Goal: Information Seeking & Learning: Learn about a topic

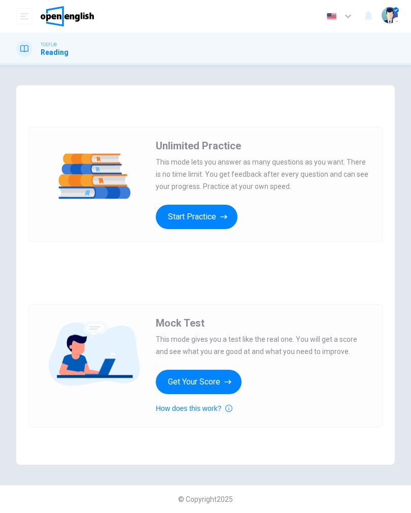
click at [213, 214] on button "Start Practice" at bounding box center [197, 217] width 82 height 24
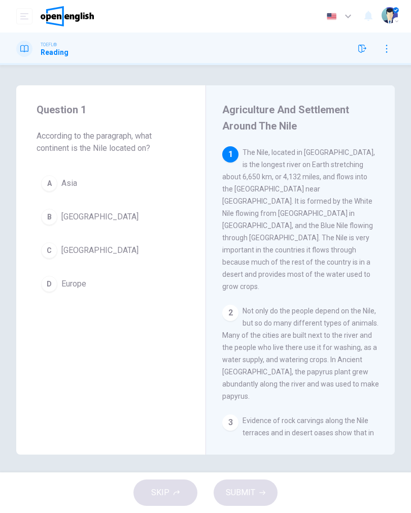
click at [57, 246] on button "C Africa" at bounding box center [111, 250] width 149 height 25
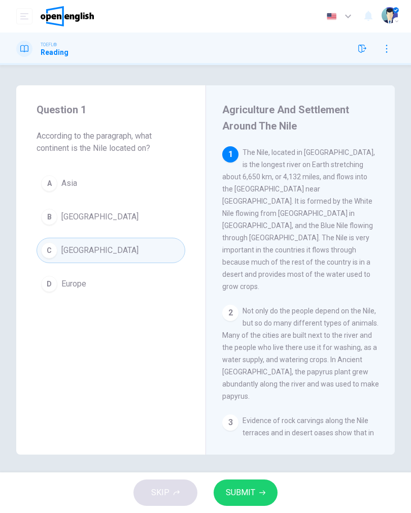
click at [244, 493] on span "SUBMIT" at bounding box center [240, 492] width 29 height 14
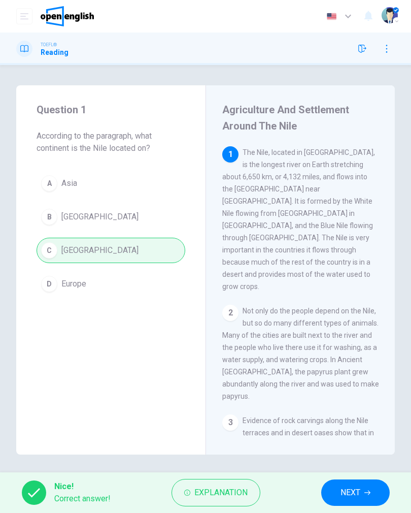
click at [365, 495] on icon "button" at bounding box center [368, 492] width 6 height 6
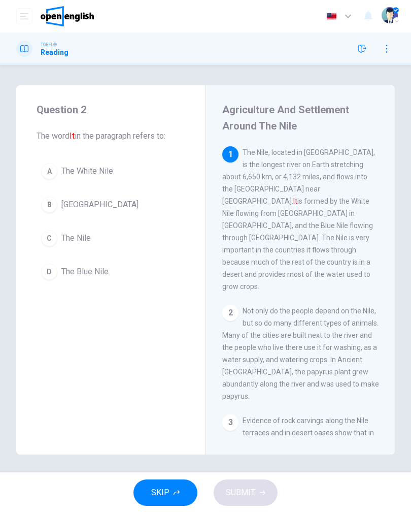
click at [62, 232] on span "The Nile" at bounding box center [75, 238] width 29 height 12
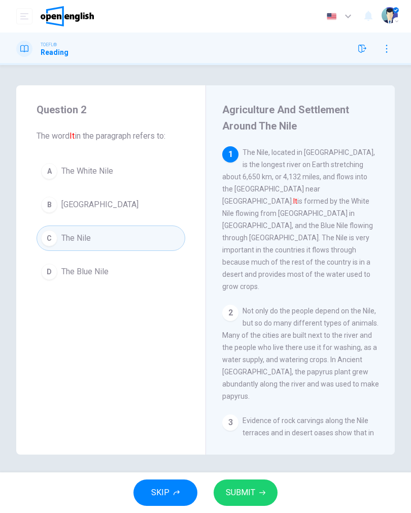
click at [261, 492] on icon "button" at bounding box center [262, 492] width 6 height 6
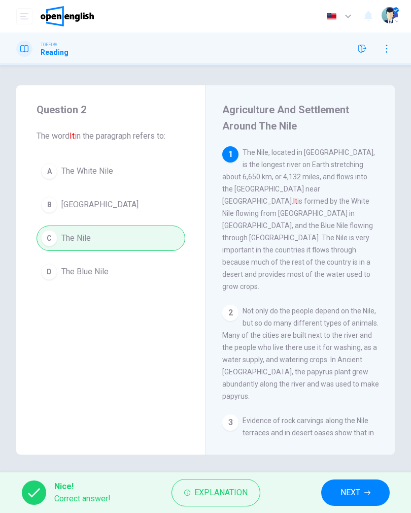
click at [345, 505] on button "NEXT" at bounding box center [355, 492] width 69 height 26
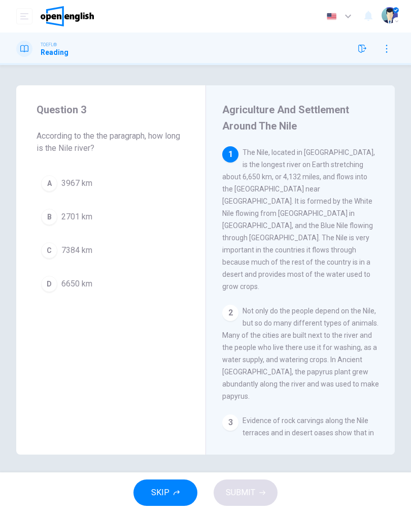
click at [46, 281] on div "D" at bounding box center [49, 284] width 16 height 16
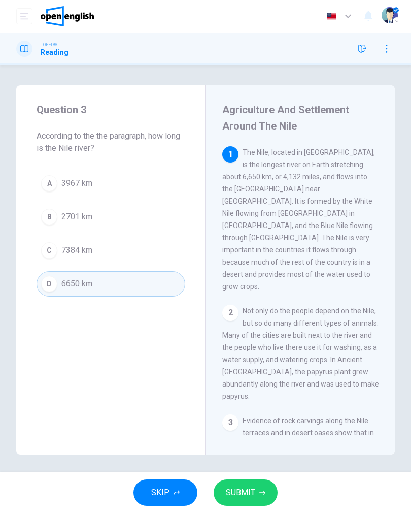
click at [254, 500] on button "SUBMIT" at bounding box center [246, 492] width 64 height 26
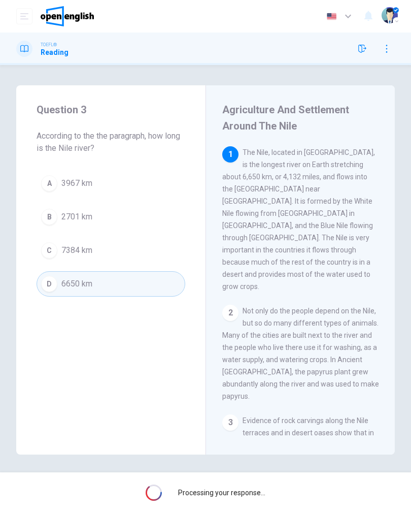
click at [254, 500] on div "Processing your response..." at bounding box center [205, 492] width 411 height 41
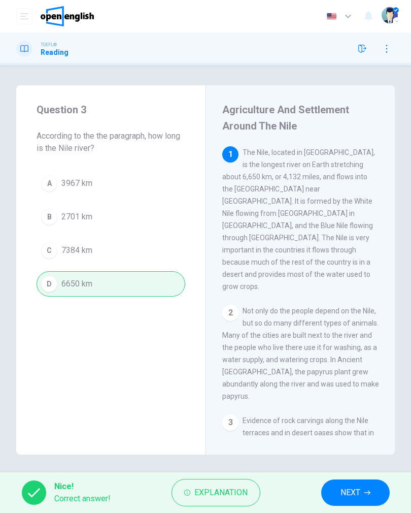
click at [368, 492] on icon "button" at bounding box center [368, 492] width 6 height 6
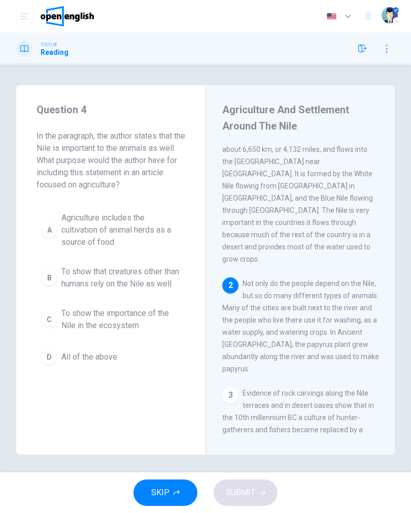
scroll to position [29, 0]
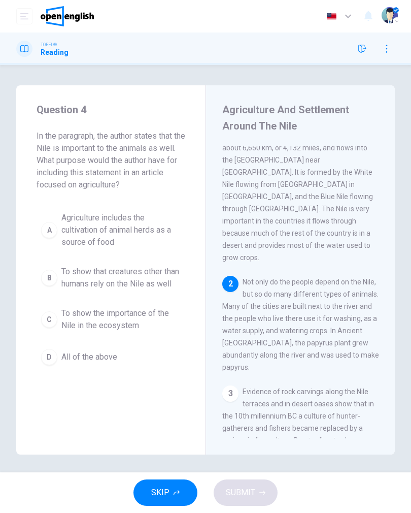
click at [46, 274] on button "B To show that creatures other than humans rely on the Nile as well" at bounding box center [111, 278] width 149 height 34
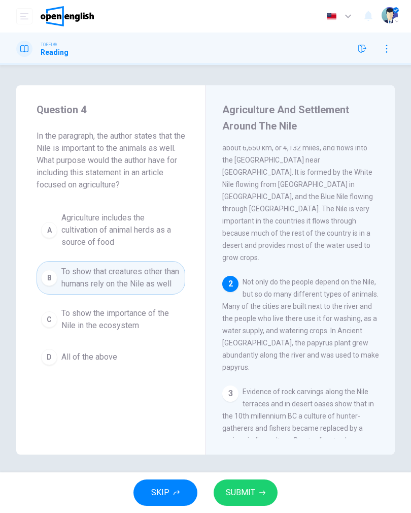
click at [256, 495] on button "SUBMIT" at bounding box center [246, 492] width 64 height 26
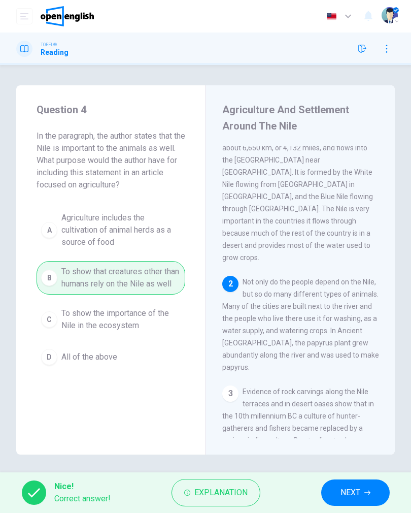
click at [245, 491] on span "Explanation" at bounding box center [220, 492] width 53 height 14
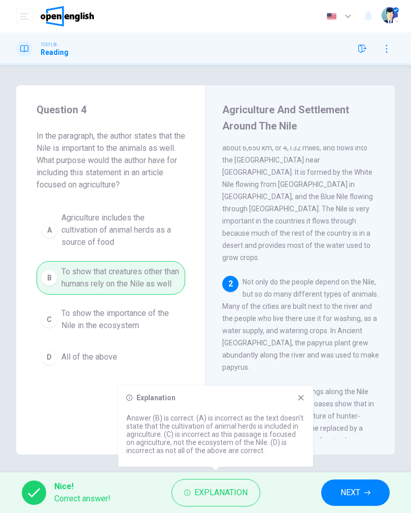
click at [306, 394] on div "Explanation Answer (B) is correct. (A) is incorrect as the text doesn't state t…" at bounding box center [215, 425] width 195 height 81
click at [353, 495] on span "NEXT" at bounding box center [351, 492] width 20 height 14
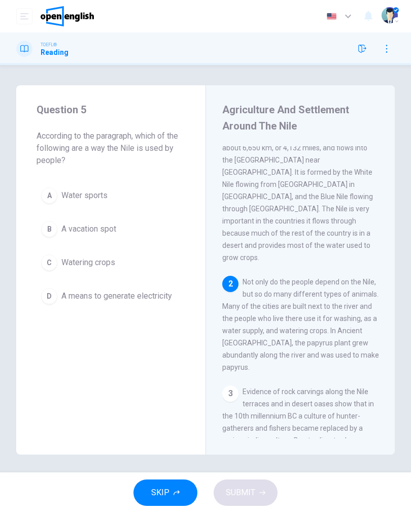
click at [47, 258] on div "C" at bounding box center [49, 262] width 16 height 16
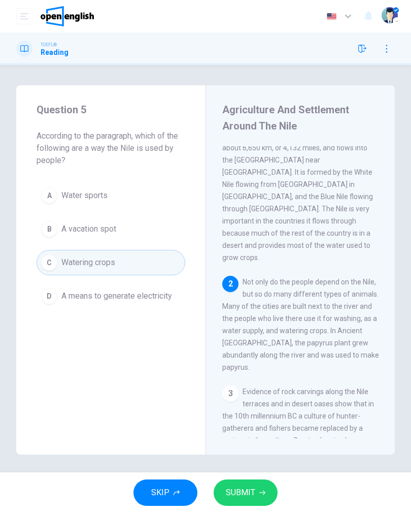
click at [260, 484] on button "SUBMIT" at bounding box center [246, 492] width 64 height 26
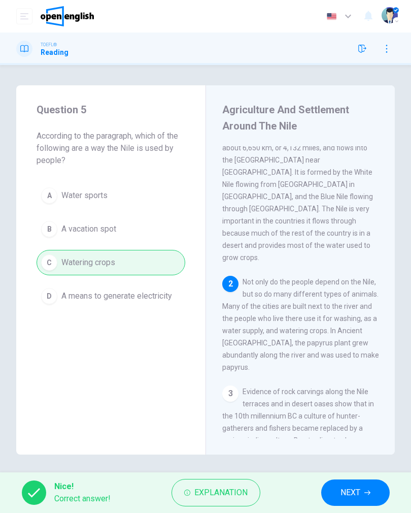
click at [234, 484] on button "Explanation" at bounding box center [216, 492] width 89 height 27
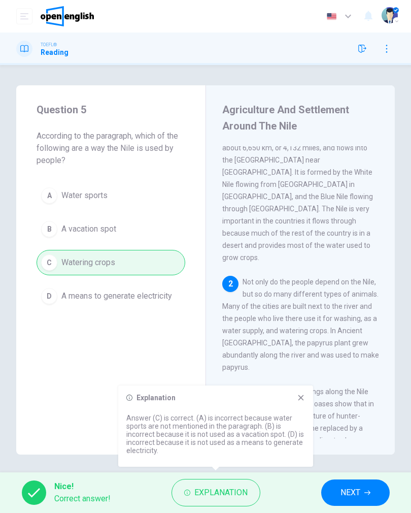
click at [299, 401] on icon at bounding box center [301, 397] width 8 height 8
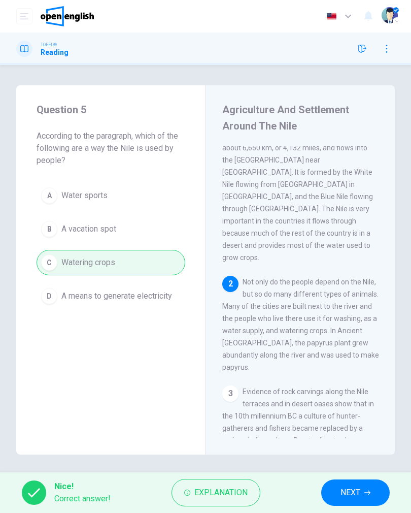
click at [374, 493] on button "NEXT" at bounding box center [355, 492] width 69 height 26
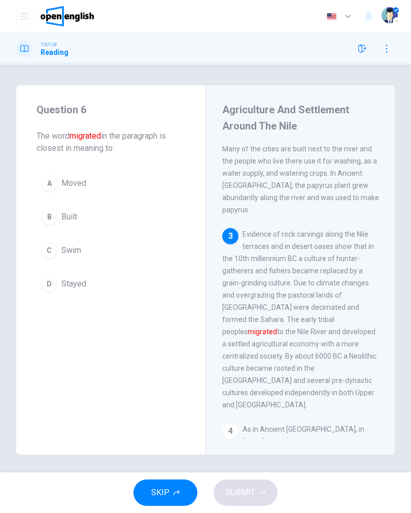
scroll to position [200, 0]
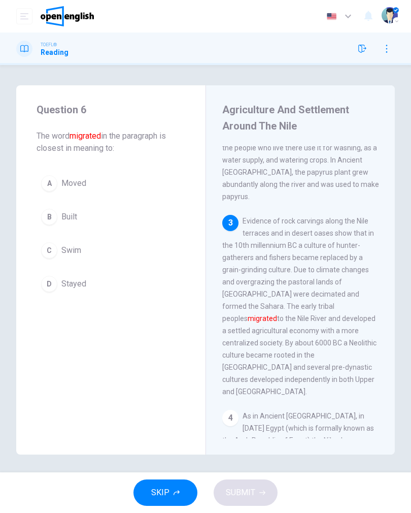
click at [85, 189] on button "A Moved" at bounding box center [111, 183] width 149 height 25
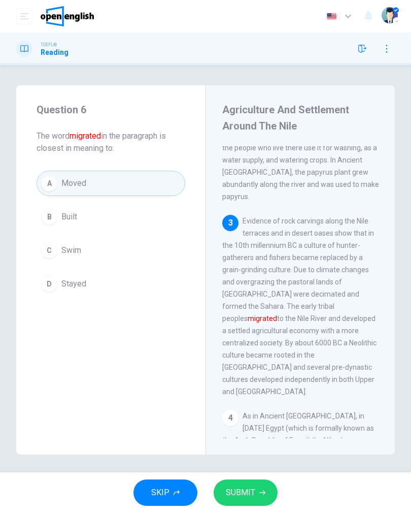
click at [251, 495] on span "SUBMIT" at bounding box center [240, 492] width 29 height 14
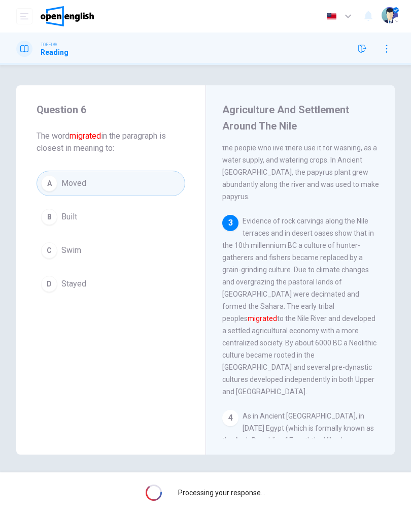
click at [251, 495] on span "Processing your response..." at bounding box center [221, 492] width 87 height 8
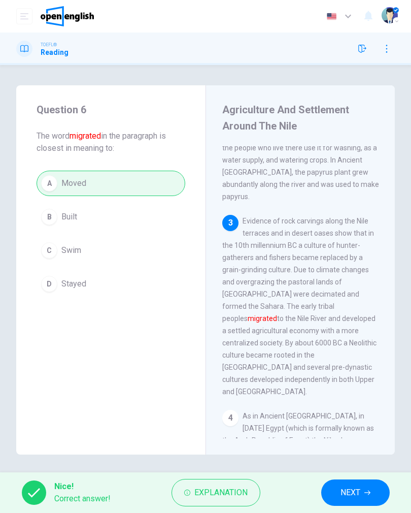
click at [361, 492] on button "NEXT" at bounding box center [355, 492] width 69 height 26
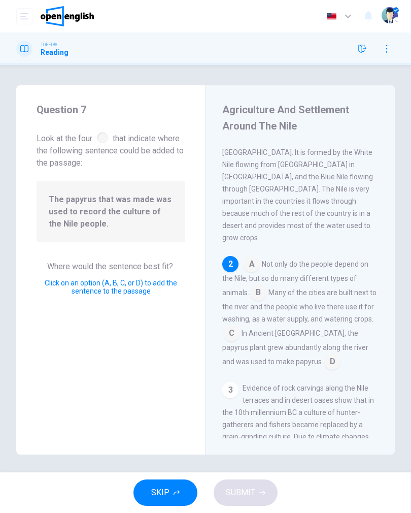
scroll to position [57, 0]
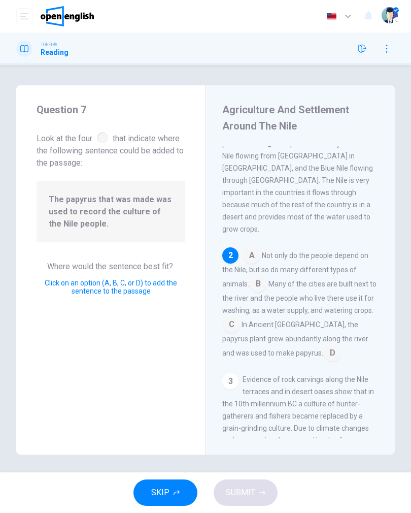
click at [324, 346] on input at bounding box center [332, 354] width 16 height 16
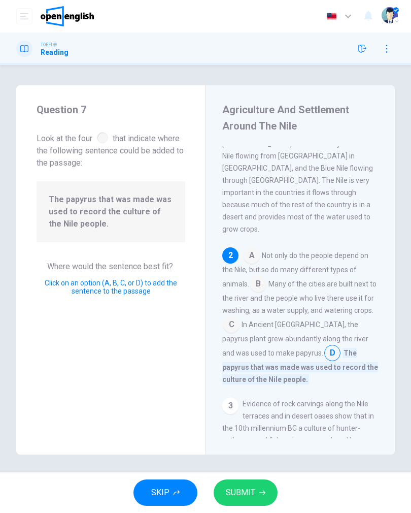
click at [263, 488] on button "SUBMIT" at bounding box center [246, 492] width 64 height 26
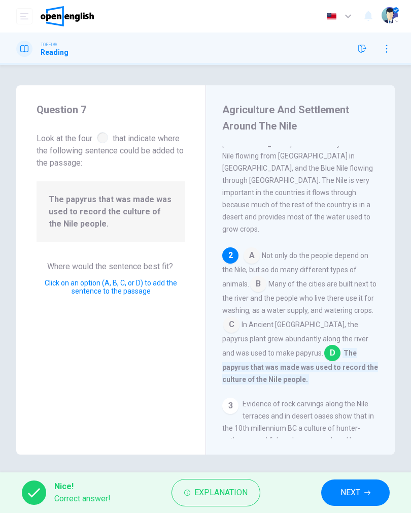
click at [356, 493] on span "NEXT" at bounding box center [351, 492] width 20 height 14
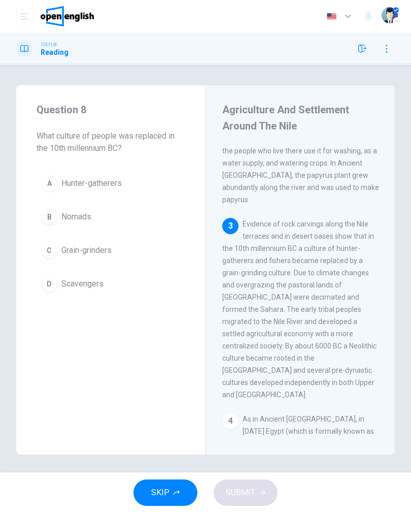
scroll to position [200, 0]
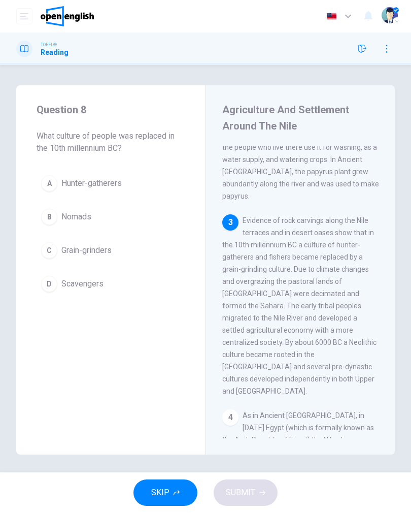
click at [110, 186] on span "Hunter-gatherers" at bounding box center [91, 183] width 60 height 12
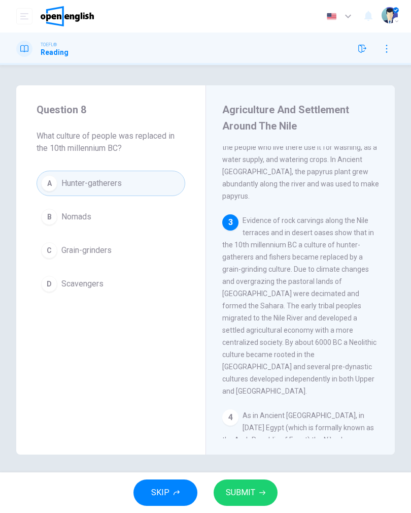
click at [102, 254] on span "Grain-grinders" at bounding box center [86, 250] width 50 height 12
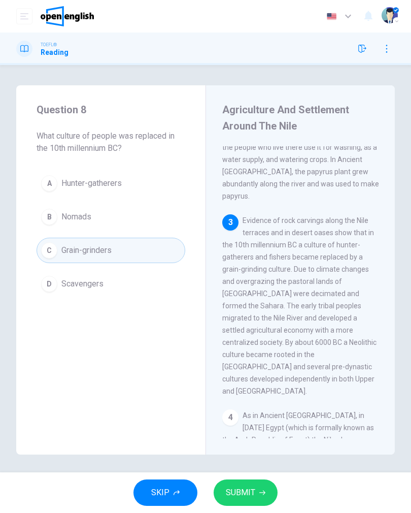
click at [260, 492] on icon "button" at bounding box center [262, 492] width 6 height 6
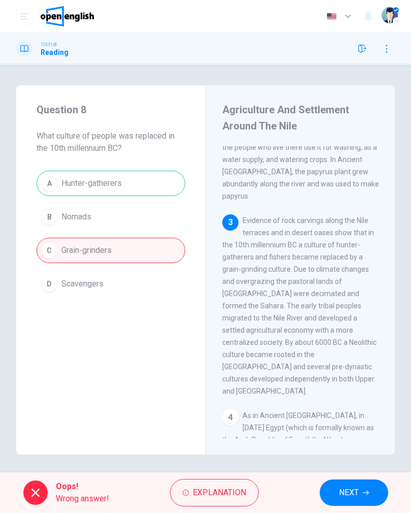
click at [236, 499] on span "Explanation" at bounding box center [219, 492] width 53 height 14
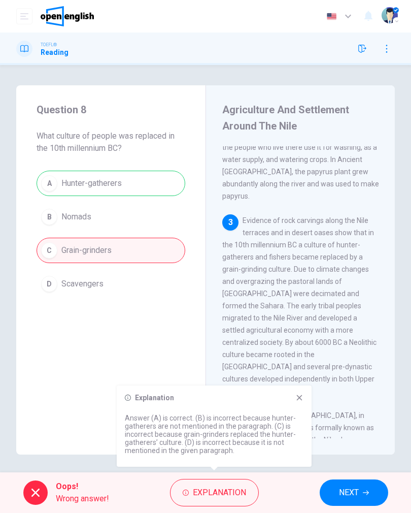
click at [306, 393] on div "Explanation Answer (A) is correct. (B) is incorrect because hunter- gatherers a…" at bounding box center [214, 425] width 195 height 81
click at [305, 393] on div "Explanation Answer (A) is correct. (B) is incorrect because hunter- gatherers a…" at bounding box center [214, 425] width 195 height 81
click at [300, 399] on icon at bounding box center [300, 398] width 6 height 6
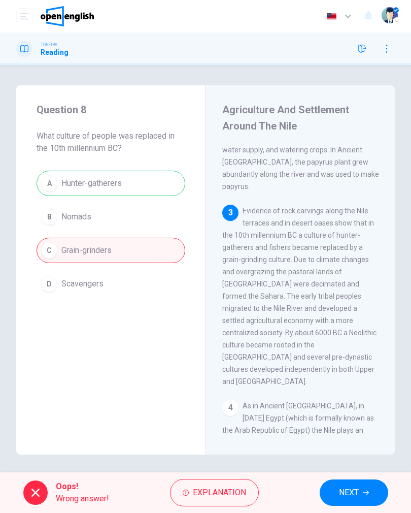
scroll to position [210, 0]
click at [359, 491] on span "NEXT" at bounding box center [349, 492] width 20 height 14
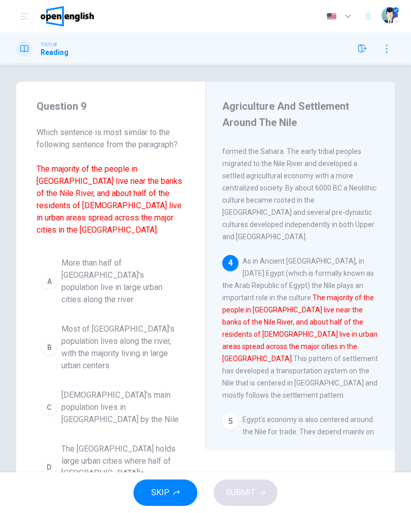
scroll to position [3, 0]
click at [170, 323] on span "Most of [GEOGRAPHIC_DATA]'s population lives along the river, with the majority…" at bounding box center [120, 347] width 119 height 49
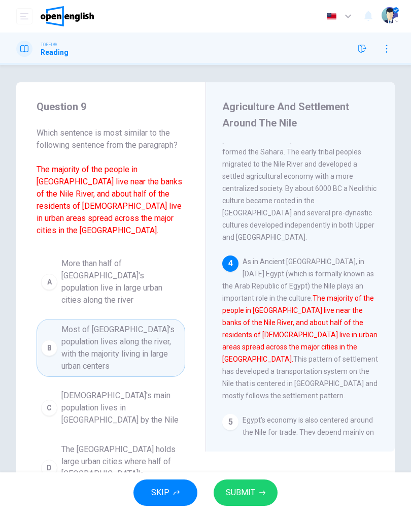
click at [249, 505] on button "SUBMIT" at bounding box center [246, 492] width 64 height 26
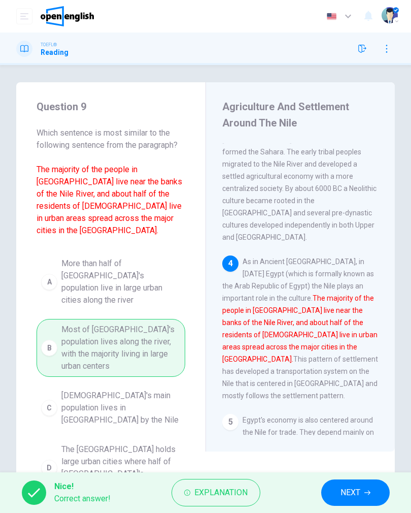
click at [363, 502] on button "NEXT" at bounding box center [355, 492] width 69 height 26
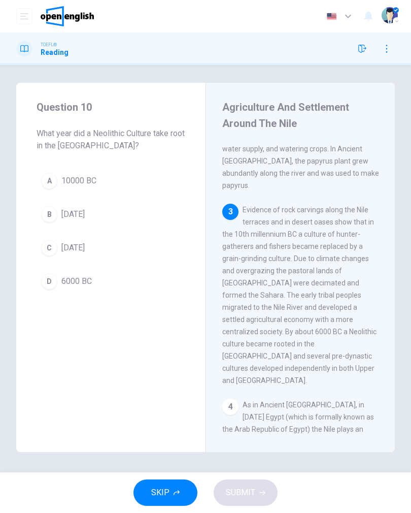
scroll to position [211, 0]
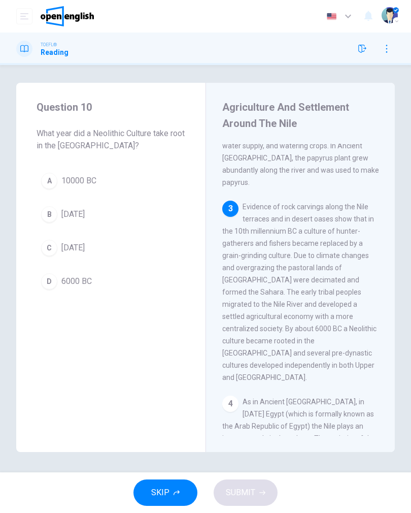
click at [87, 286] on span "6000 BC" at bounding box center [76, 281] width 30 height 12
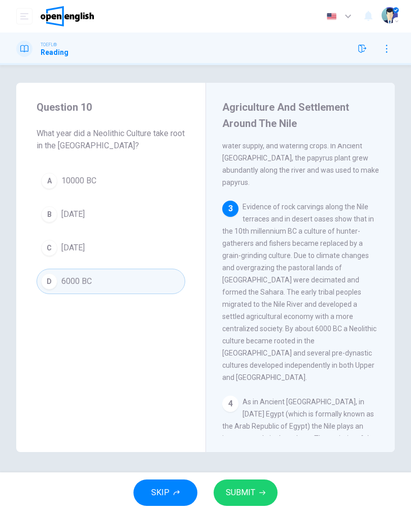
click at [263, 488] on button "SUBMIT" at bounding box center [246, 492] width 64 height 26
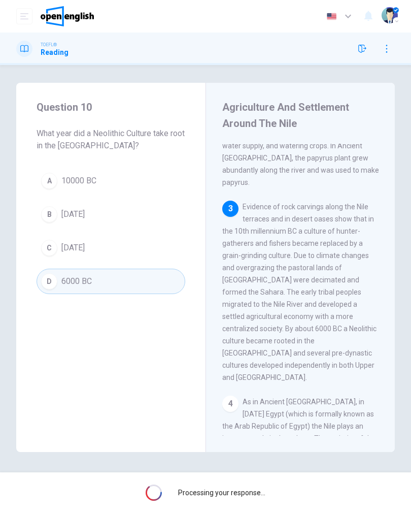
click at [263, 488] on span "Processing your response..." at bounding box center [221, 492] width 87 height 8
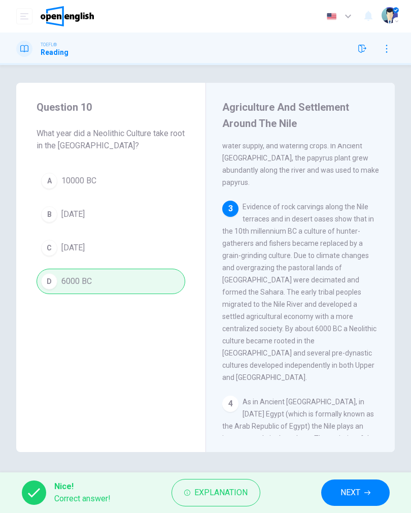
click at [366, 493] on icon "button" at bounding box center [368, 492] width 6 height 6
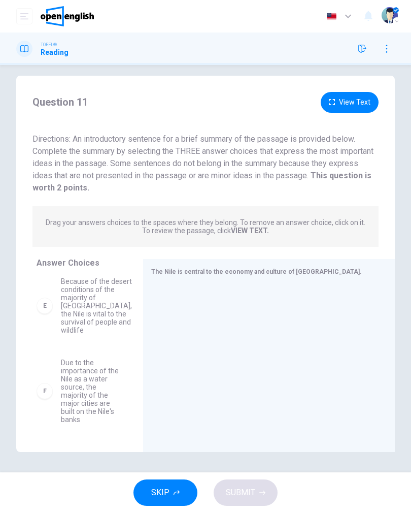
scroll to position [282, 0]
click at [45, 397] on div "F" at bounding box center [45, 391] width 16 height 16
click at [52, 386] on div "F Due to the importance of the Nile as a water source, the majority of the majo…" at bounding box center [78, 390] width 82 height 65
click at [89, 392] on span "Due to the importance of the Nile as a water source, the majority of the major …" at bounding box center [90, 390] width 58 height 65
click at [72, 394] on span "Due to the importance of the Nile as a water source, the majority of the major …" at bounding box center [90, 390] width 58 height 65
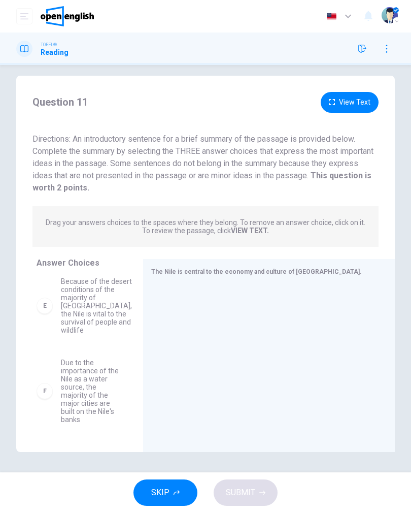
click at [40, 392] on div "F" at bounding box center [45, 391] width 16 height 16
click at [110, 372] on span "Due to the importance of the Nile as a water source, the majority of the major …" at bounding box center [90, 390] width 58 height 65
click at [151, 352] on div at bounding box center [264, 352] width 227 height 136
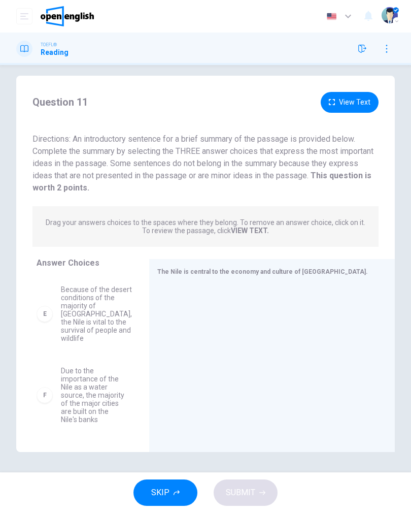
scroll to position [258, 0]
click at [100, 403] on span "Due to the importance of the Nile as a water source, the majority of the major …" at bounding box center [93, 395] width 64 height 57
click at [105, 388] on span "Due to the importance of the Nile as a water source, the majority of the major …" at bounding box center [93, 395] width 64 height 57
click at [92, 390] on span "Due to the importance of the Nile as a water source, the majority of the major …" at bounding box center [93, 395] width 64 height 57
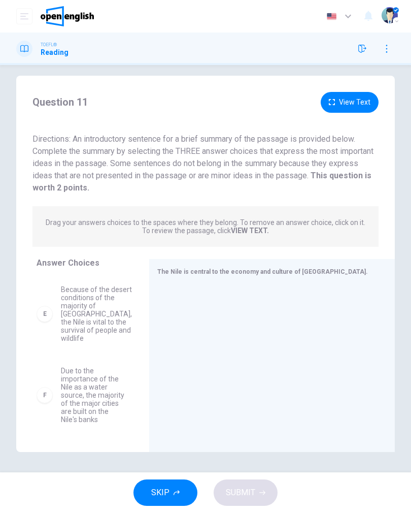
click at [92, 390] on span "Due to the importance of the Nile as a water source, the majority of the major …" at bounding box center [93, 395] width 64 height 57
click at [108, 402] on span "Due to the importance of the Nile as a water source, the majority of the major …" at bounding box center [93, 395] width 64 height 57
click at [108, 401] on span "Due to the importance of the Nile as a water source, the majority of the major …" at bounding box center [93, 395] width 64 height 57
click at [81, 370] on div "A Transportation, agriculture and even tourism in [GEOGRAPHIC_DATA] are depende…" at bounding box center [89, 353] width 105 height 156
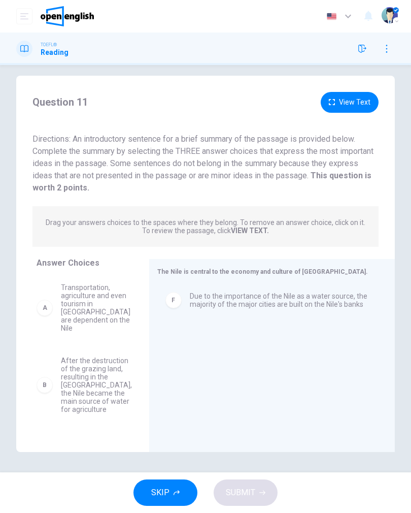
scroll to position [0, 0]
click at [100, 299] on span "Transportation, agriculture and even tourism in [GEOGRAPHIC_DATA] are dependent…" at bounding box center [96, 307] width 70 height 49
click at [82, 302] on span "Transportation, agriculture and even tourism in [GEOGRAPHIC_DATA] are dependent…" at bounding box center [96, 307] width 70 height 49
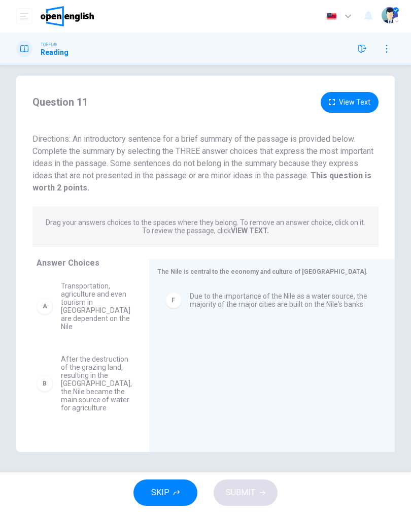
click at [86, 307] on span "Transportation, agriculture and even tourism in [GEOGRAPHIC_DATA] are dependent…" at bounding box center [96, 306] width 70 height 49
click at [104, 303] on span "Transportation, agriculture and even tourism in [GEOGRAPHIC_DATA] are dependent…" at bounding box center [96, 307] width 70 height 49
click at [99, 303] on span "Transportation, agriculture and even tourism in [GEOGRAPHIC_DATA] are dependent…" at bounding box center [96, 307] width 70 height 49
click at [90, 305] on span "Transportation, agriculture and even tourism in [GEOGRAPHIC_DATA] are dependent…" at bounding box center [96, 307] width 70 height 49
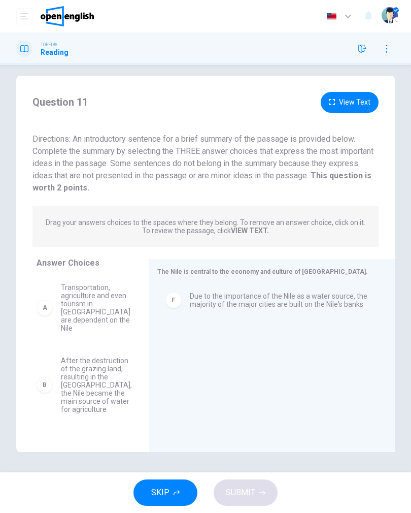
click at [90, 305] on span "Transportation, agriculture and even tourism in [GEOGRAPHIC_DATA] are dependent…" at bounding box center [96, 307] width 70 height 49
click at [105, 303] on span "Transportation, agriculture and even tourism in [GEOGRAPHIC_DATA] are dependent…" at bounding box center [96, 307] width 70 height 49
click at [89, 312] on span "Transportation, agriculture and even tourism in [GEOGRAPHIC_DATA] are dependent…" at bounding box center [96, 307] width 70 height 49
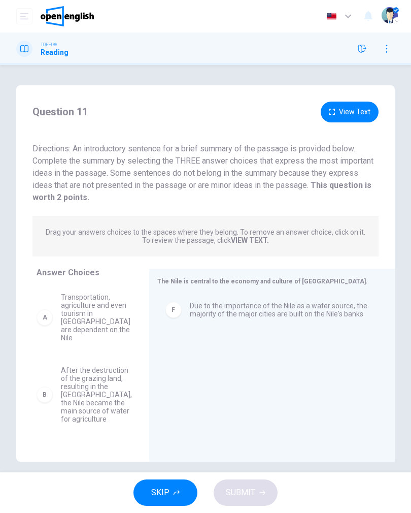
click at [95, 322] on span "Transportation, agriculture and even tourism in [GEOGRAPHIC_DATA] are dependent…" at bounding box center [96, 317] width 70 height 49
click at [101, 313] on span "Transportation, agriculture and even tourism in [GEOGRAPHIC_DATA] are dependent…" at bounding box center [96, 317] width 70 height 49
click at [79, 296] on span "Transportation, agriculture and even tourism in [GEOGRAPHIC_DATA] are dependent…" at bounding box center [96, 317] width 70 height 49
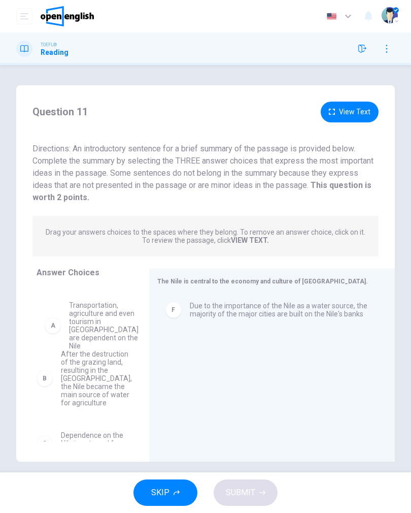
click at [84, 312] on div "B After the destruction of the grazing land, resulting in the Sahara, the Nile …" at bounding box center [85, 363] width 96 height 156
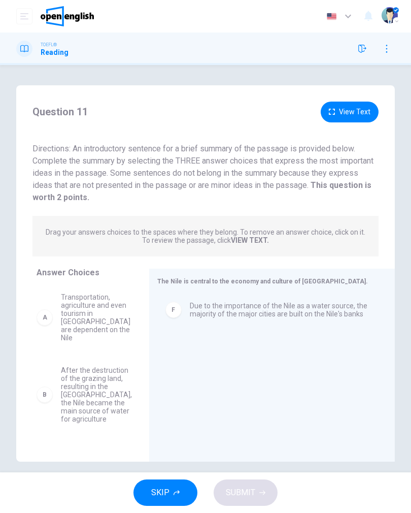
click at [90, 391] on span "After the destruction of the grazing land, resulting in the [GEOGRAPHIC_DATA], …" at bounding box center [96, 394] width 71 height 57
click at [95, 310] on span "Transportation, agriculture and even tourism in [GEOGRAPHIC_DATA] are dependent…" at bounding box center [96, 317] width 70 height 49
click at [97, 303] on span "Transportation, agriculture and even tourism in [GEOGRAPHIC_DATA] are dependent…" at bounding box center [96, 317] width 70 height 49
click at [96, 371] on span "After the destruction of the grazing land, resulting in the [GEOGRAPHIC_DATA], …" at bounding box center [96, 394] width 71 height 57
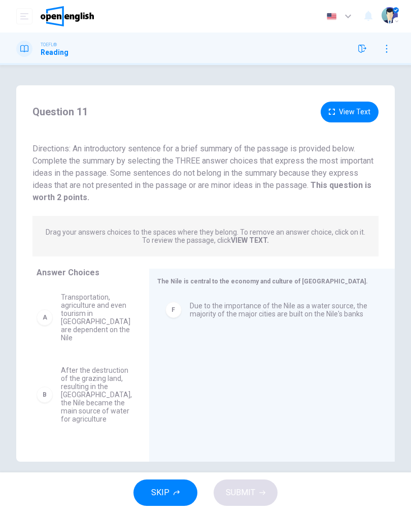
click at [100, 334] on div "A Transportation, agriculture and even tourism in [GEOGRAPHIC_DATA] are depende…" at bounding box center [85, 317] width 96 height 65
click at [97, 322] on span "Transportation, agriculture and even tourism in [GEOGRAPHIC_DATA] are dependent…" at bounding box center [96, 317] width 70 height 49
click at [87, 319] on span "Transportation, agriculture and even tourism in [GEOGRAPHIC_DATA] are dependent…" at bounding box center [96, 317] width 70 height 49
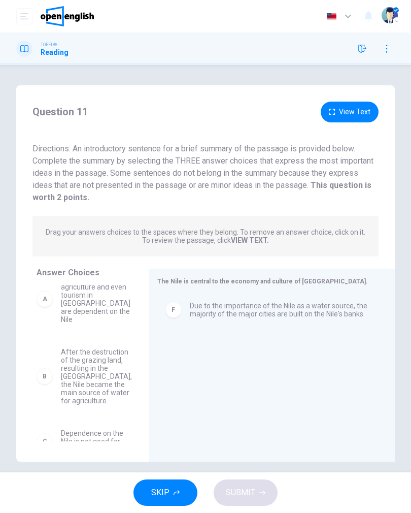
scroll to position [20, 0]
click at [88, 366] on span "After the destruction of the grazing land, resulting in the [GEOGRAPHIC_DATA], …" at bounding box center [96, 374] width 71 height 57
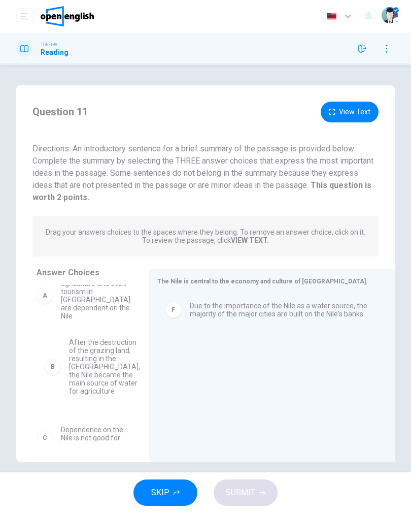
scroll to position [24, 0]
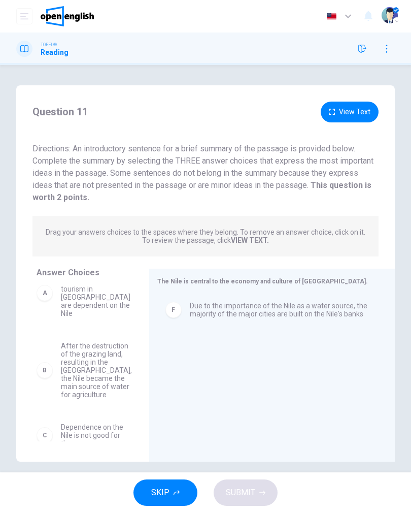
click at [94, 364] on span "After the destruction of the grazing land, resulting in the [GEOGRAPHIC_DATA], …" at bounding box center [96, 370] width 71 height 57
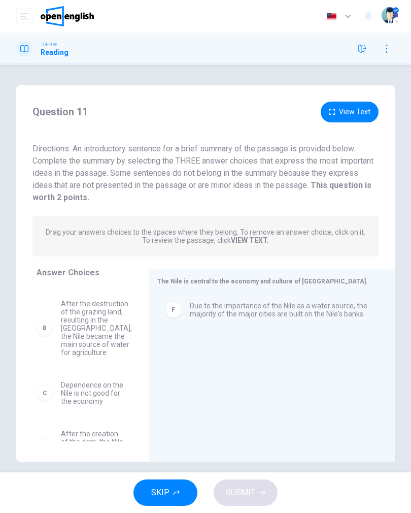
scroll to position [69, 0]
click at [104, 339] on span "After the destruction of the grazing land, resulting in the [GEOGRAPHIC_DATA], …" at bounding box center [96, 325] width 71 height 57
click at [91, 321] on span "After the destruction of the grazing land, resulting in the [GEOGRAPHIC_DATA], …" at bounding box center [96, 328] width 71 height 57
click at [92, 326] on span "After the destruction of the grazing land, resulting in the [GEOGRAPHIC_DATA], …" at bounding box center [96, 328] width 71 height 57
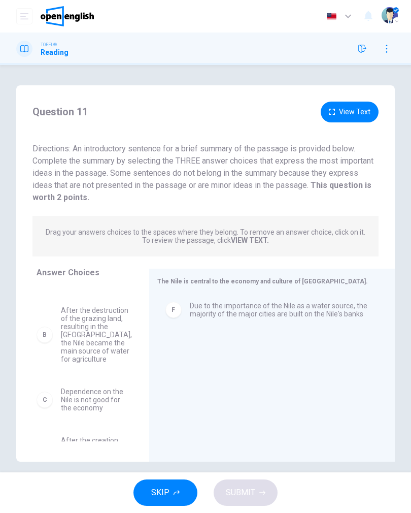
scroll to position [61, 0]
click at [81, 329] on span "After the destruction of the grazing land, resulting in the [GEOGRAPHIC_DATA], …" at bounding box center [96, 333] width 71 height 57
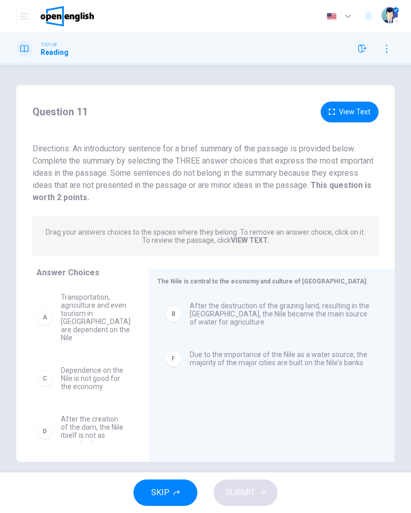
scroll to position [0, 0]
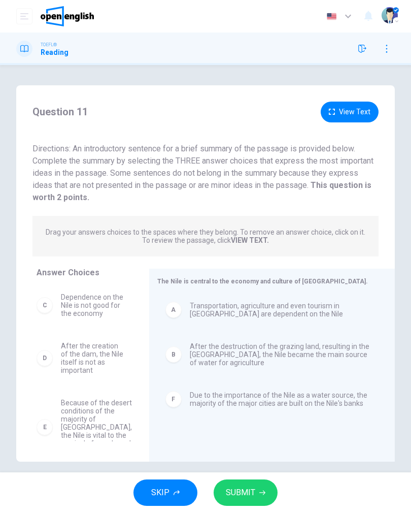
click at [242, 496] on span "SUBMIT" at bounding box center [240, 492] width 29 height 14
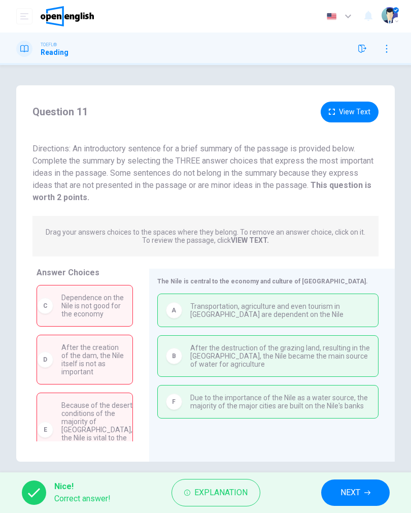
click at [357, 487] on span "NEXT" at bounding box center [351, 492] width 20 height 14
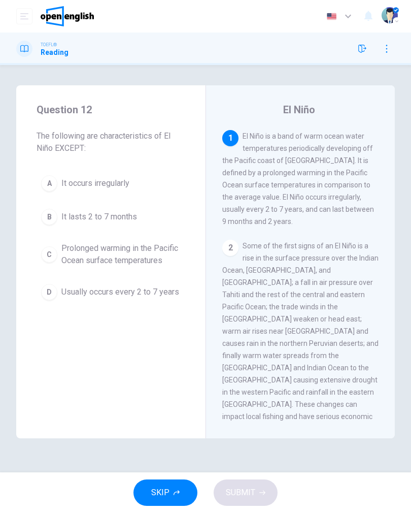
click at [42, 215] on div "B" at bounding box center [49, 217] width 16 height 16
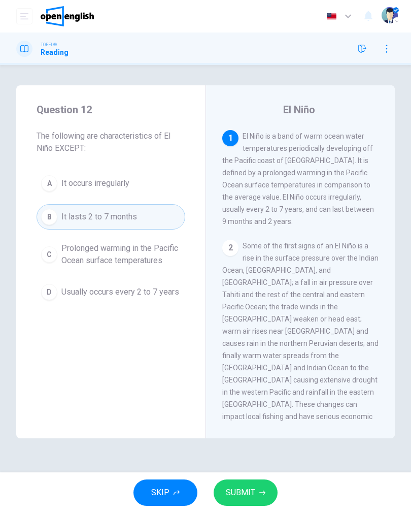
click at [267, 488] on button "SUBMIT" at bounding box center [246, 492] width 64 height 26
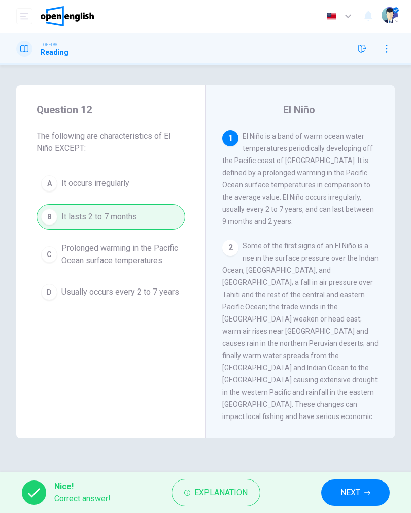
click at [358, 505] on button "NEXT" at bounding box center [355, 492] width 69 height 26
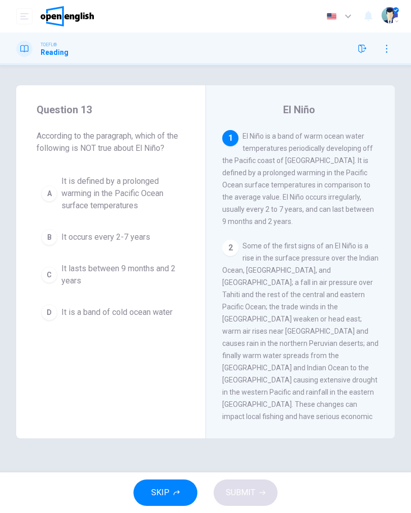
click at [145, 311] on span "It is a band of cold ocean water" at bounding box center [116, 312] width 111 height 12
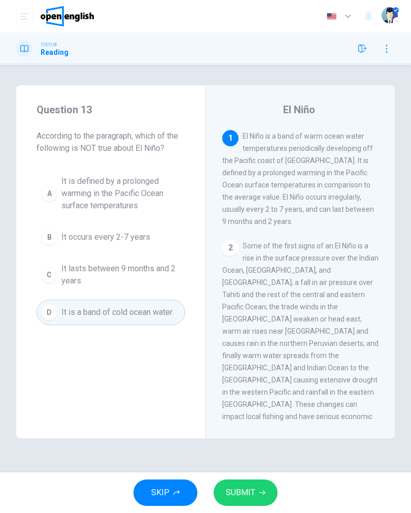
click at [260, 505] on button "SUBMIT" at bounding box center [246, 492] width 64 height 26
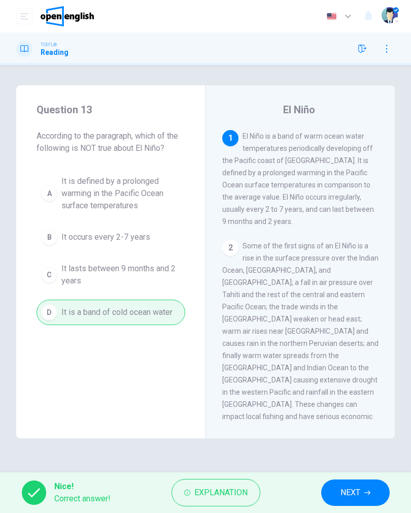
click at [355, 496] on span "NEXT" at bounding box center [351, 492] width 20 height 14
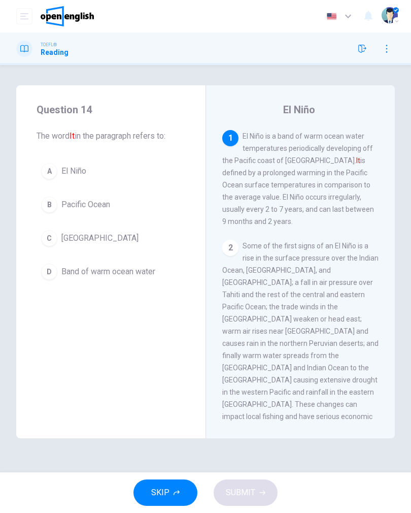
click at [69, 173] on span "El Niño" at bounding box center [73, 171] width 25 height 12
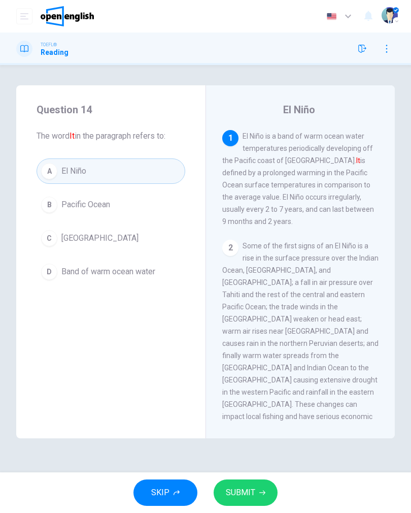
click at [257, 503] on button "SUBMIT" at bounding box center [246, 492] width 64 height 26
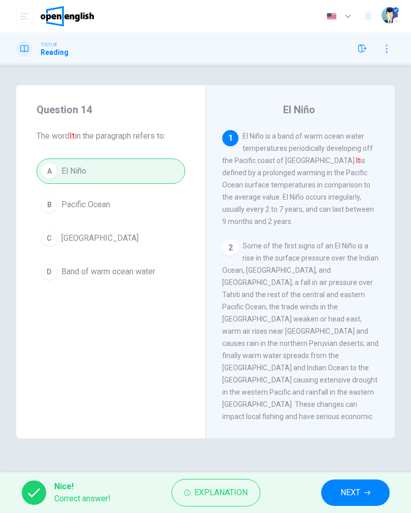
click at [364, 490] on button "NEXT" at bounding box center [355, 492] width 69 height 26
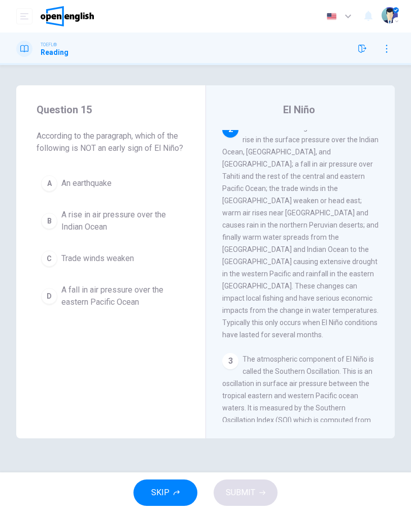
scroll to position [118, 0]
click at [104, 187] on span "An earthquake" at bounding box center [86, 183] width 50 height 12
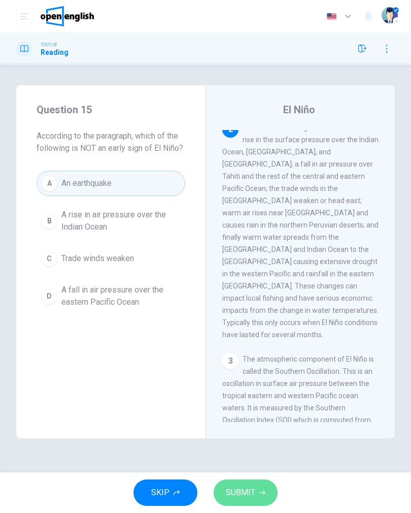
click at [261, 490] on icon "button" at bounding box center [262, 492] width 6 height 6
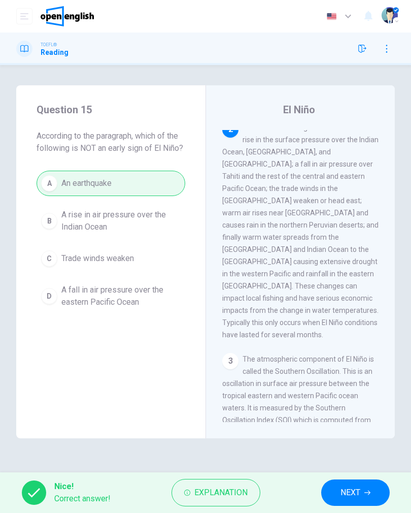
click at [370, 484] on button "NEXT" at bounding box center [355, 492] width 69 height 26
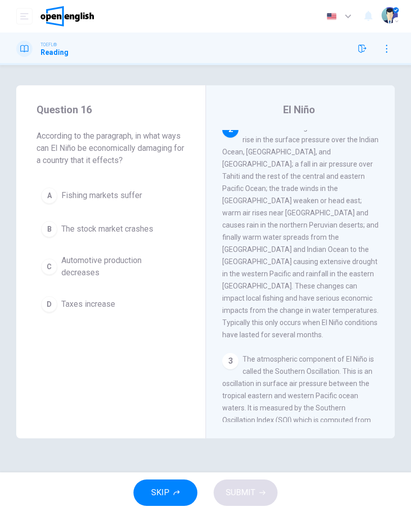
scroll to position [110, 0]
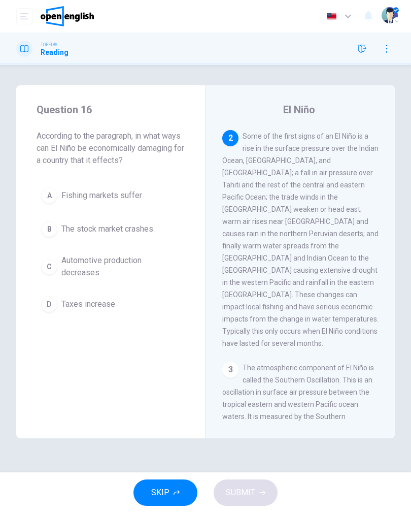
click at [118, 197] on span "Fishing markets suffer" at bounding box center [101, 195] width 81 height 12
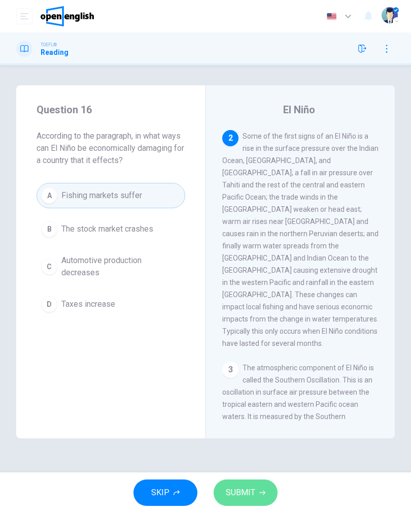
click at [263, 486] on button "SUBMIT" at bounding box center [246, 492] width 64 height 26
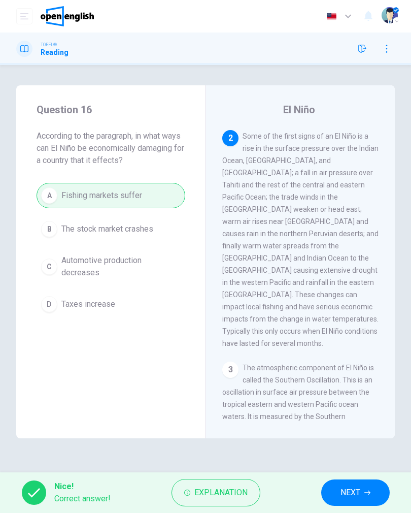
click at [371, 491] on icon "button" at bounding box center [368, 492] width 6 height 6
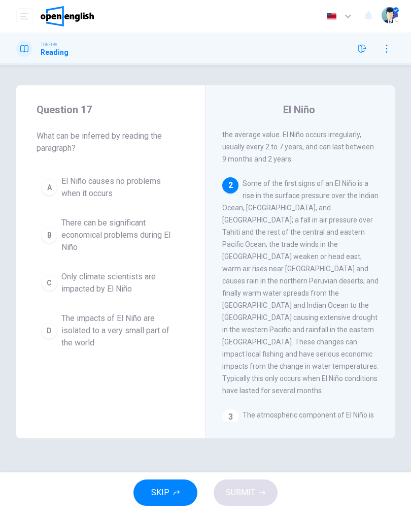
scroll to position [62, 0]
click at [151, 234] on span "There can be significant economical problems during El Niño" at bounding box center [120, 235] width 119 height 37
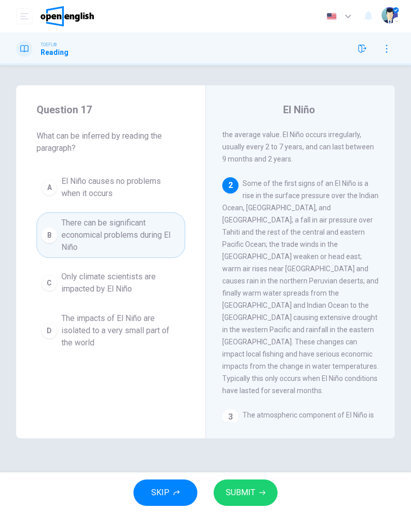
click at [256, 492] on button "SUBMIT" at bounding box center [246, 492] width 64 height 26
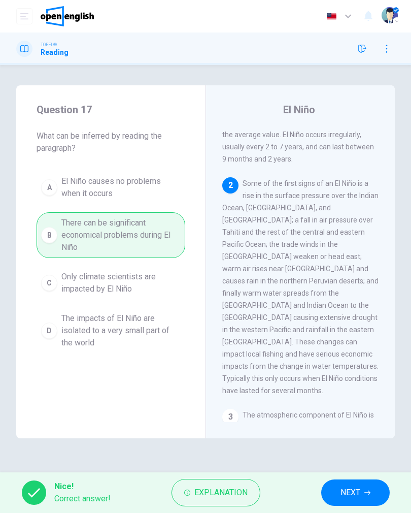
click at [361, 504] on button "NEXT" at bounding box center [355, 492] width 69 height 26
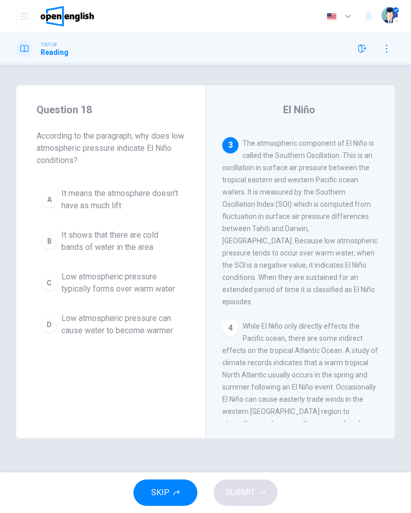
scroll to position [335, 0]
click at [368, 49] on button "button" at bounding box center [362, 49] width 16 height 16
